Goal: Information Seeking & Learning: Learn about a topic

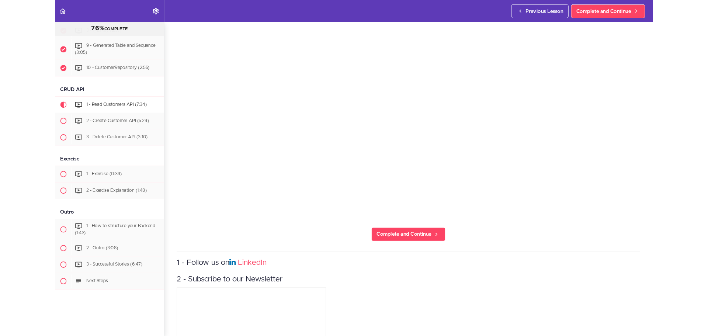
scroll to position [652, 0]
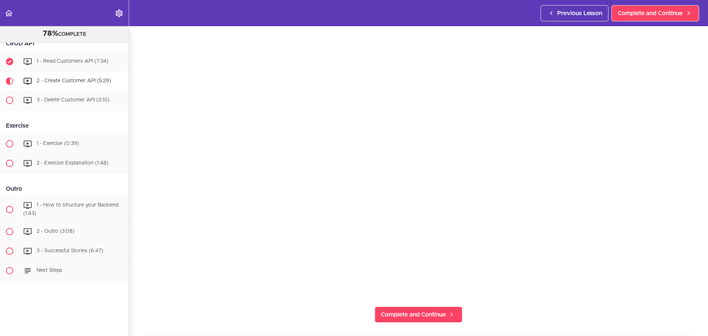
scroll to position [652, 0]
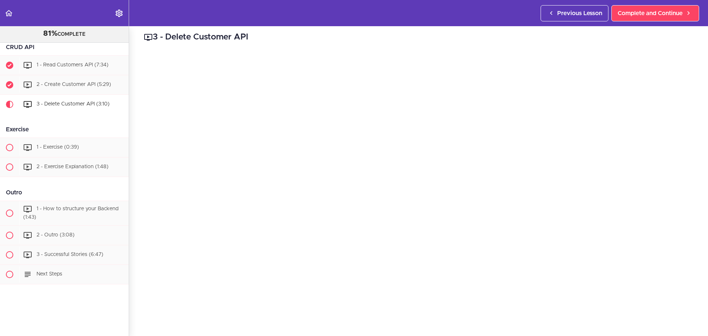
scroll to position [714, 0]
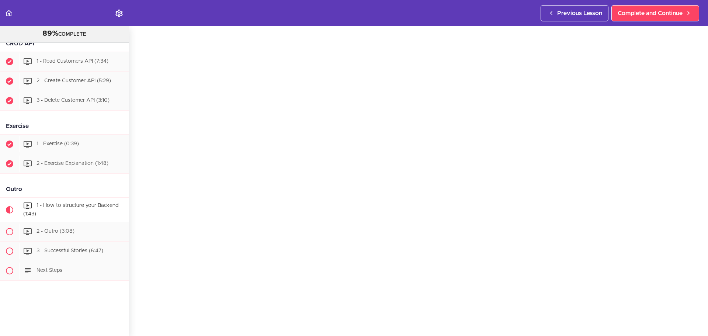
scroll to position [37, 0]
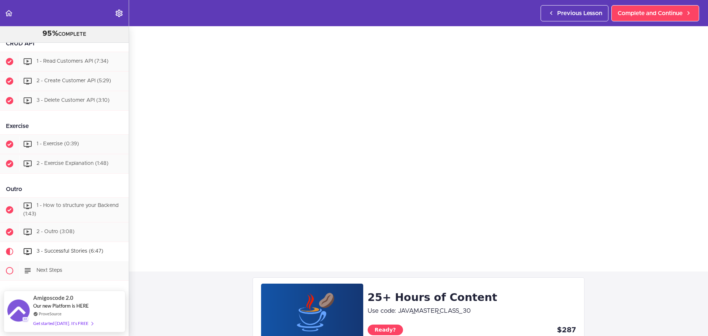
scroll to position [111, 0]
